Goal: Transaction & Acquisition: Purchase product/service

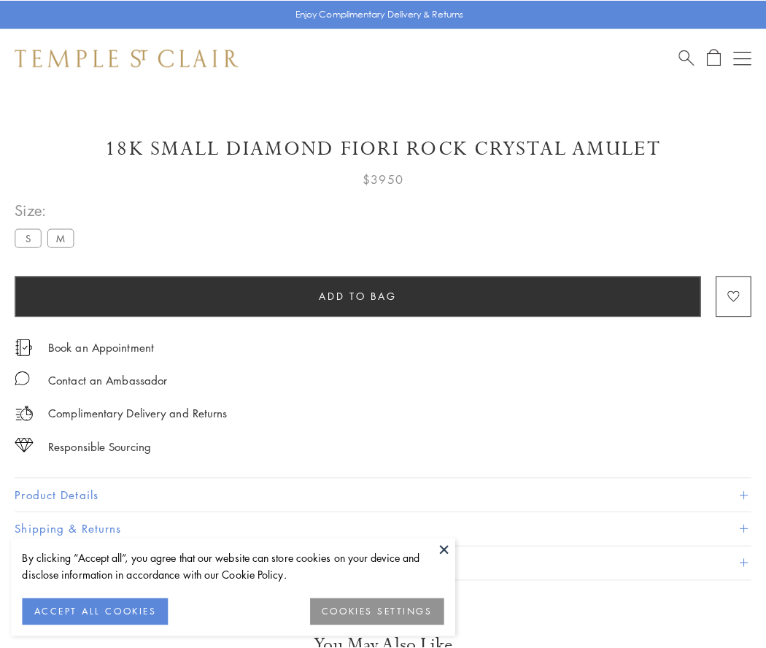
scroll to position [35, 0]
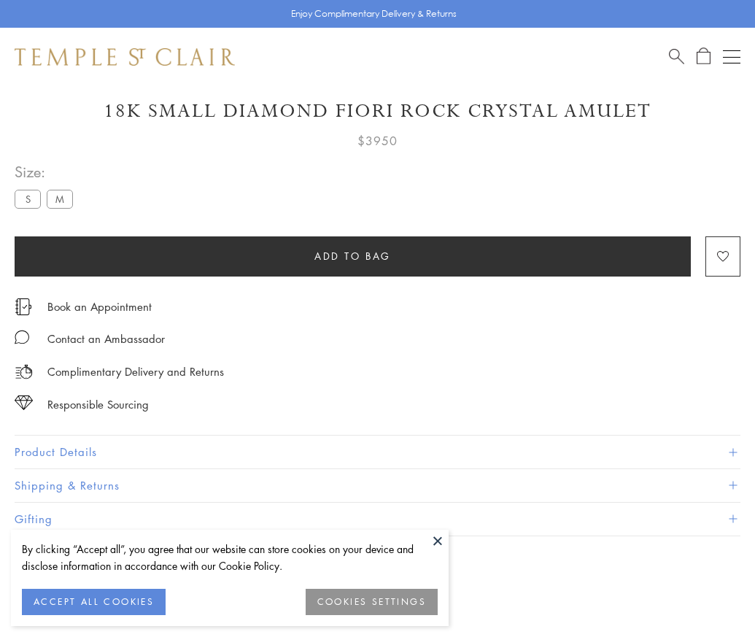
click at [352, 255] on span "Add to bag" at bounding box center [352, 256] width 77 height 16
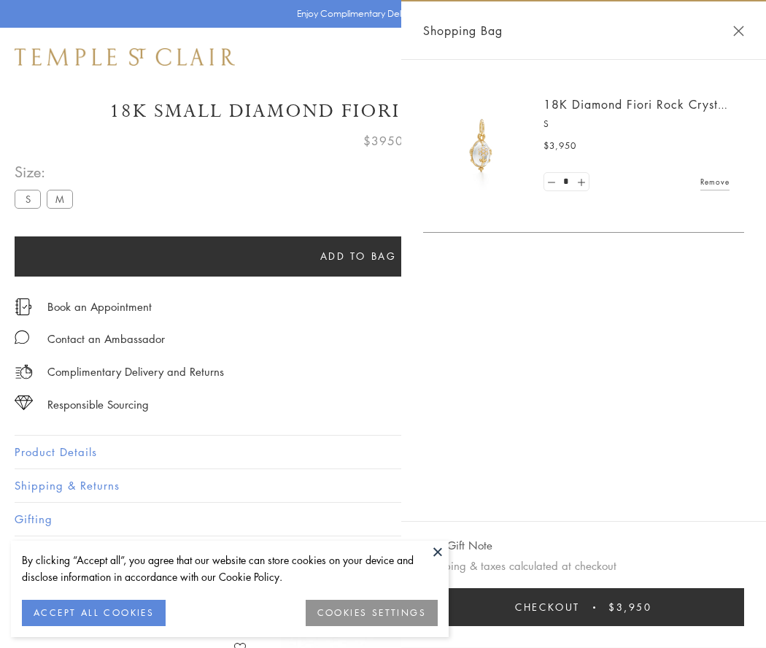
click at [593, 607] on button "Checkout $3,950" at bounding box center [583, 607] width 321 height 38
